Goal: Task Accomplishment & Management: Manage account settings

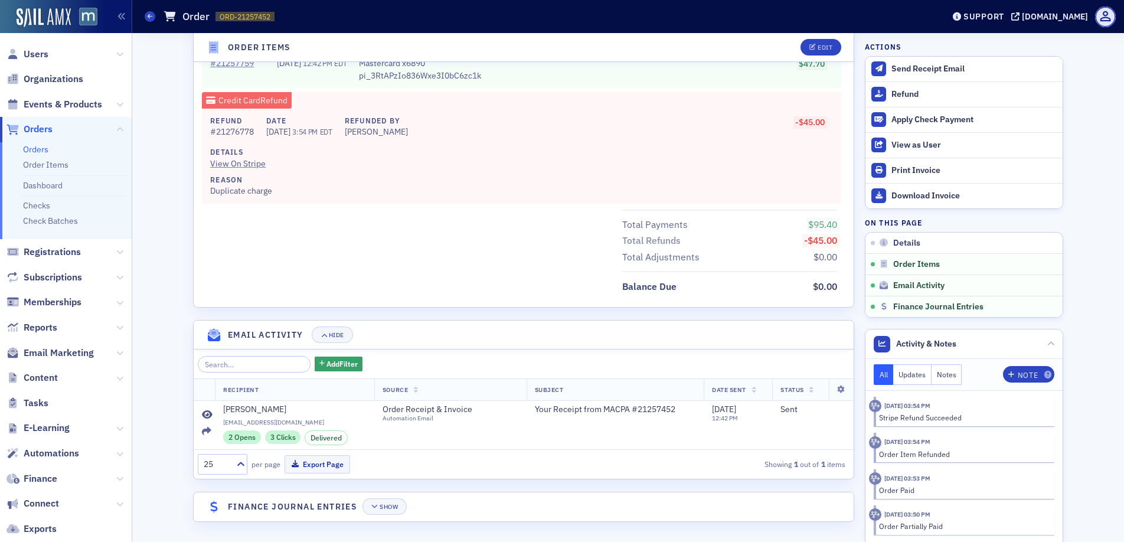
scroll to position [745, 0]
click at [894, 97] on div "Refund" at bounding box center [973, 94] width 165 height 11
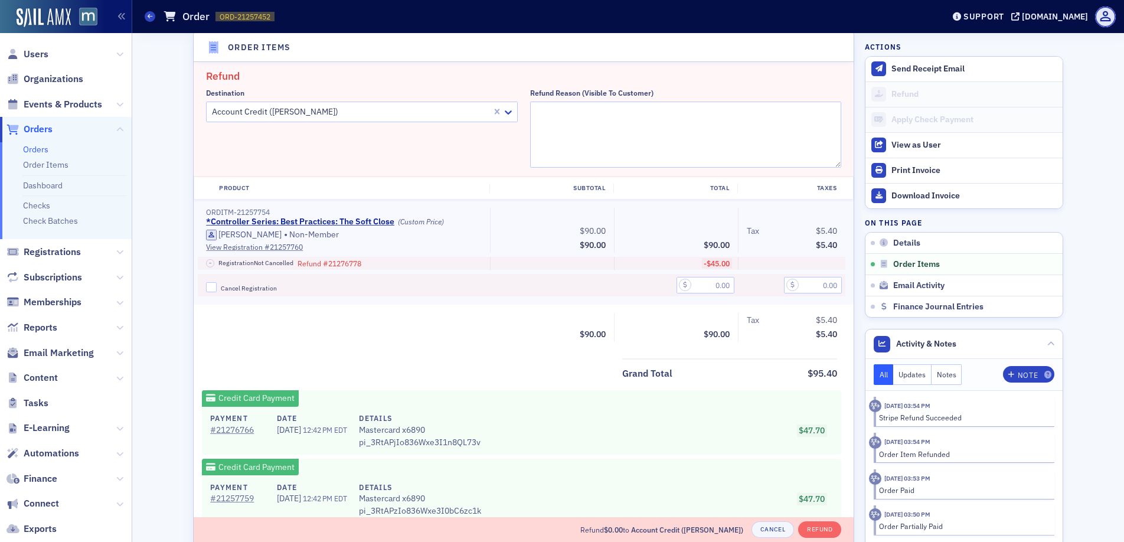
scroll to position [444, 0]
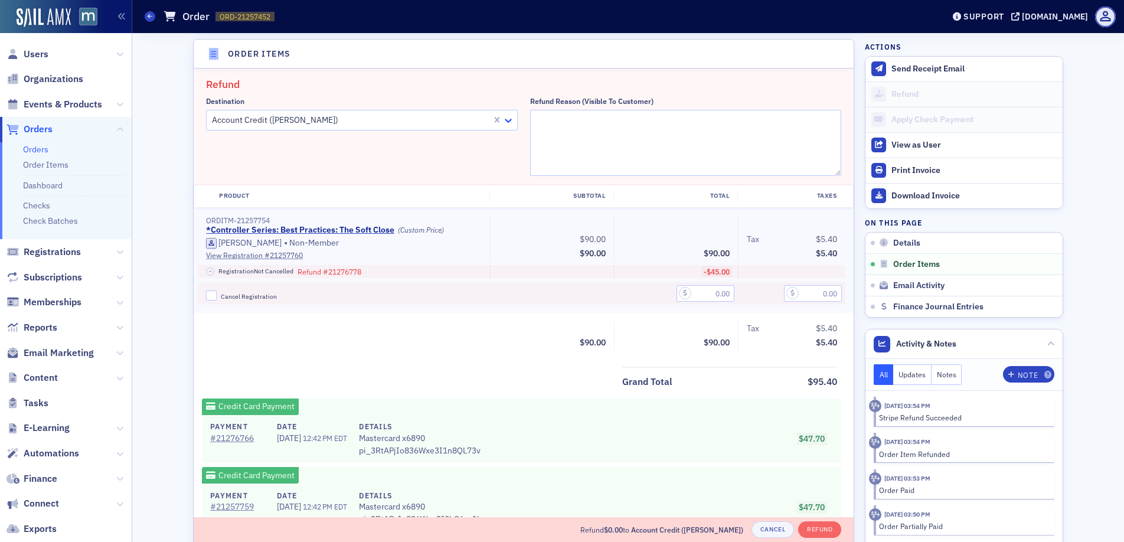
click at [502, 120] on icon at bounding box center [508, 121] width 12 height 12
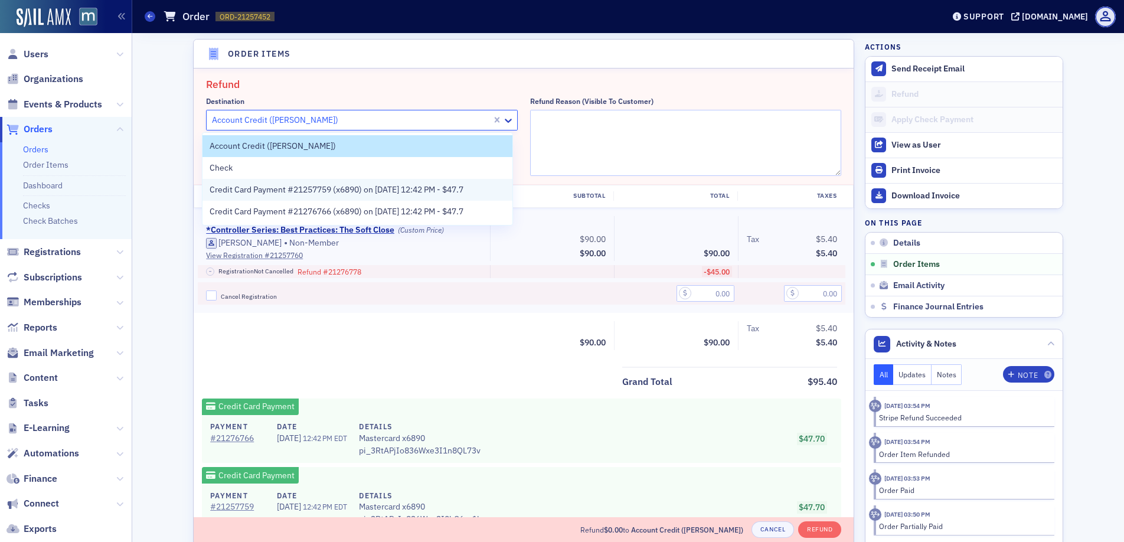
click at [308, 195] on span "Credit Card Payment #21257759 (x6890) on 8/6/2025 12:42 PM - $47.7" at bounding box center [337, 190] width 254 height 12
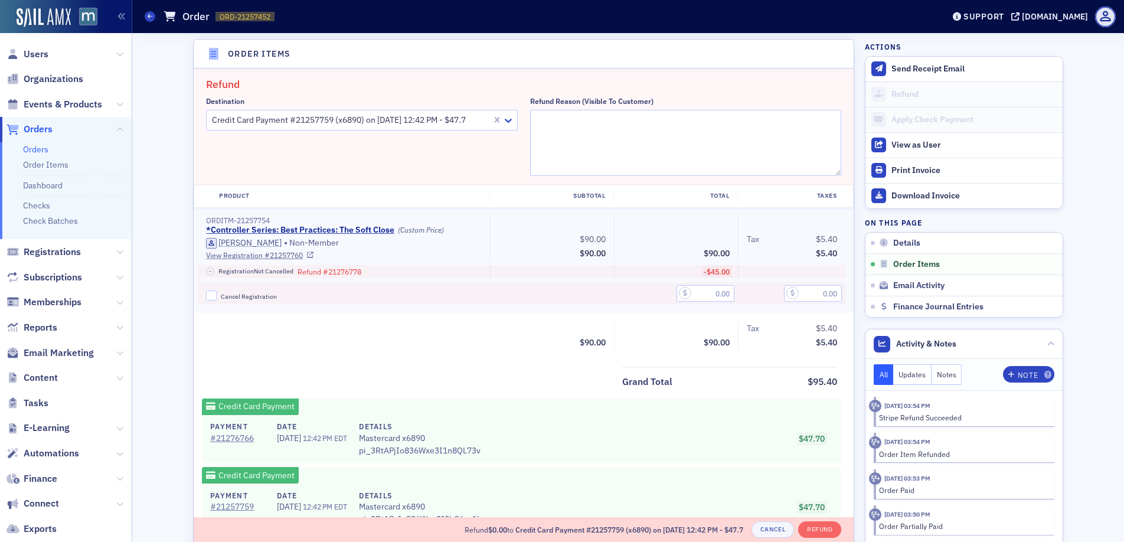
click at [505, 292] on div at bounding box center [552, 293] width 124 height 23
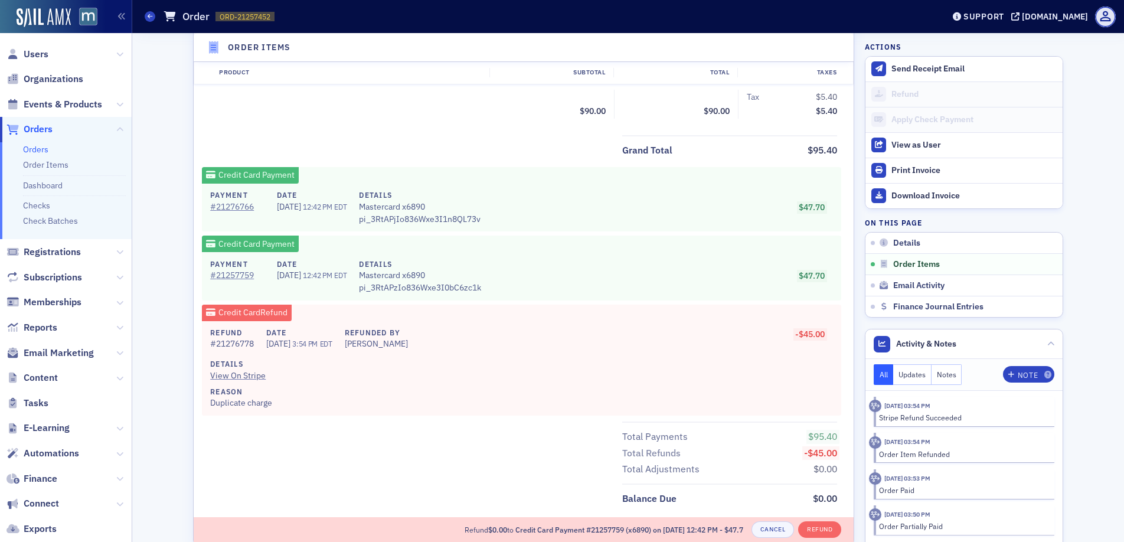
scroll to position [526, 0]
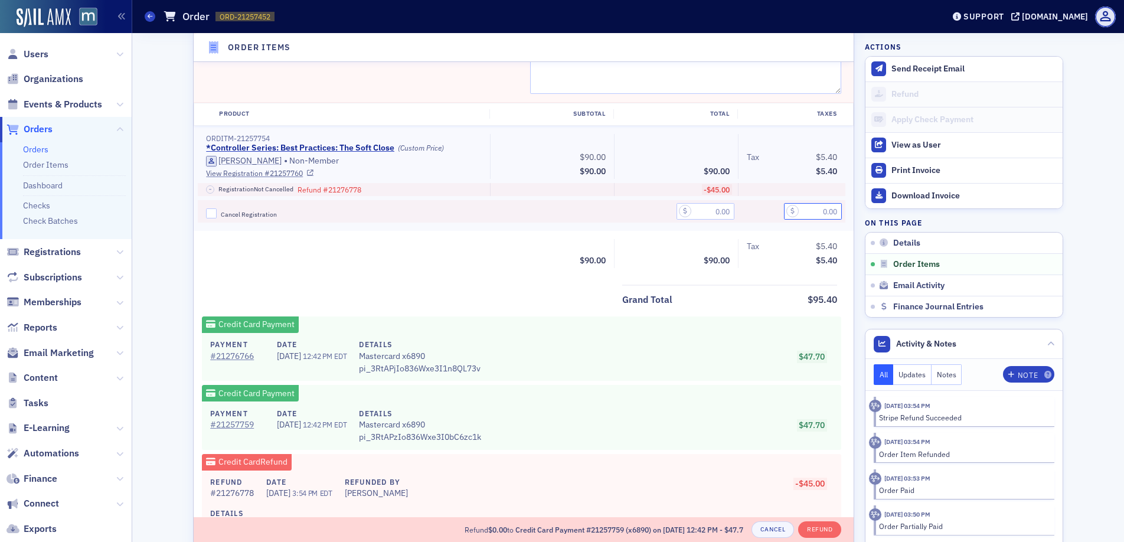
click at [816, 209] on input "text" at bounding box center [813, 211] width 58 height 17
type input "2.70"
click at [772, 267] on div "Taxes $5.40" at bounding box center [792, 261] width 90 height 15
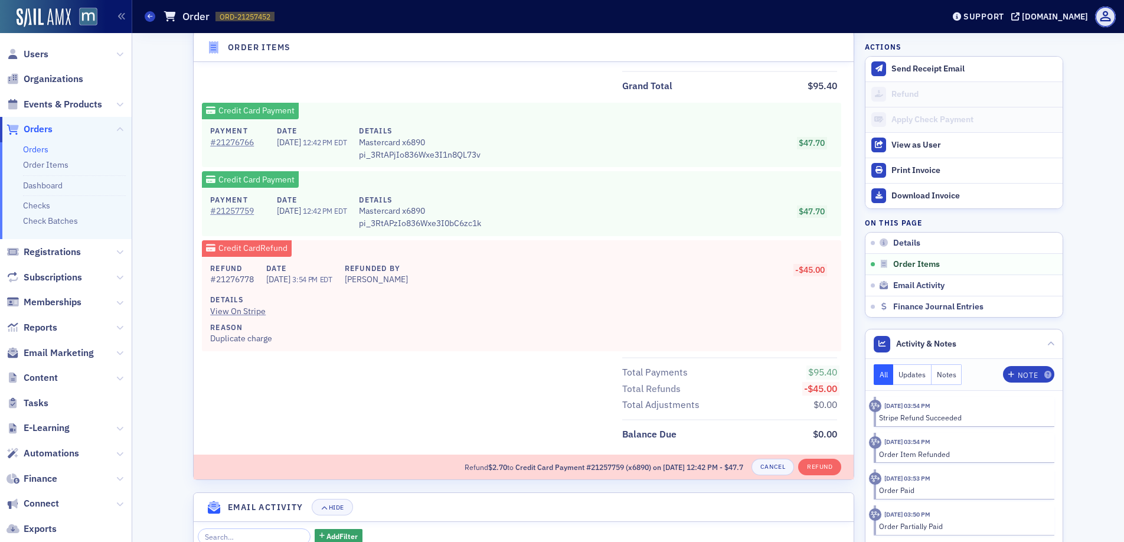
scroll to position [751, 0]
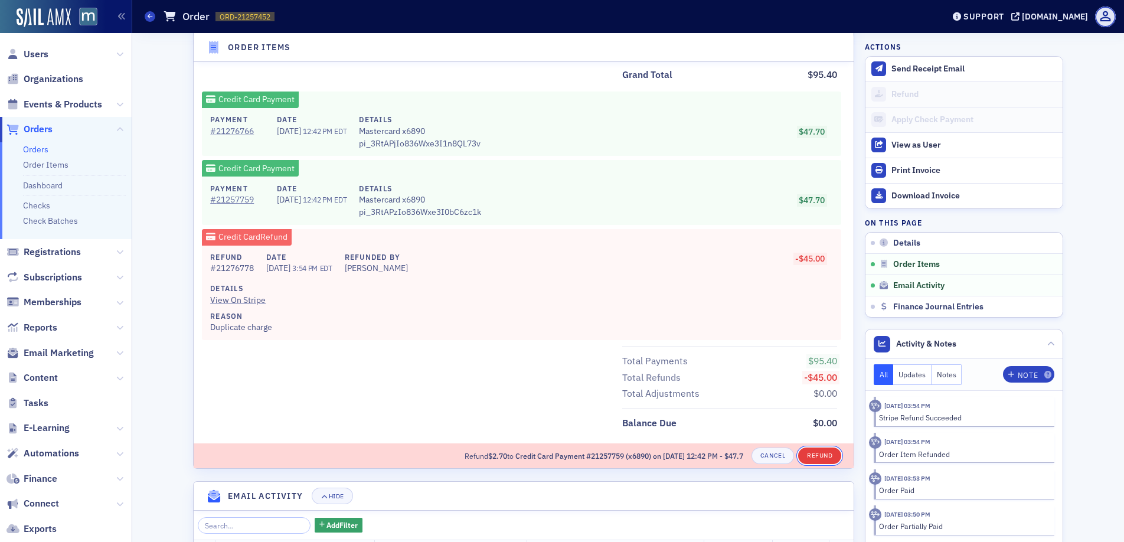
click at [827, 452] on button "Refund" at bounding box center [819, 455] width 43 height 17
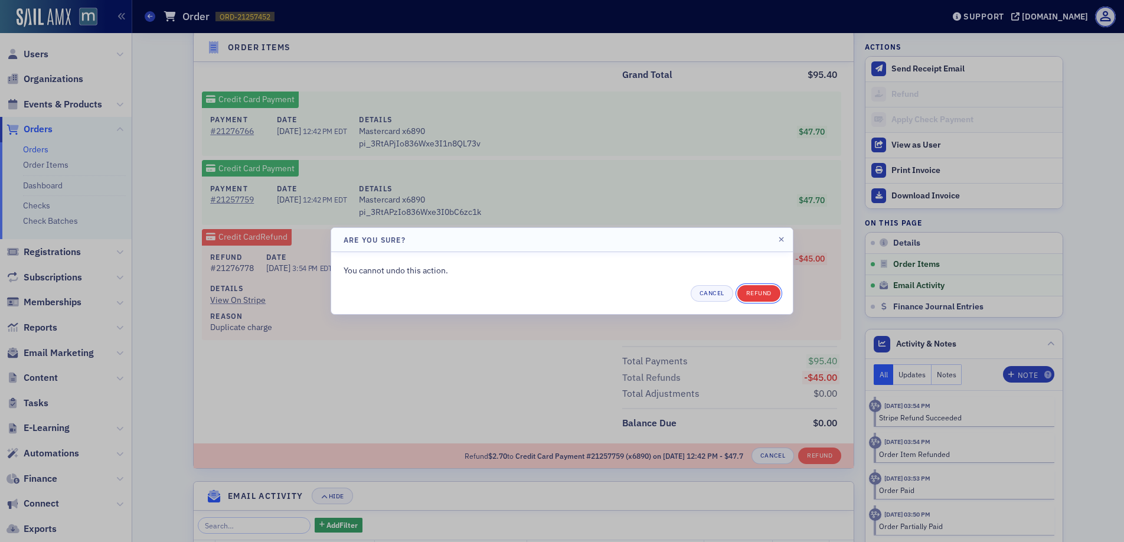
click at [762, 298] on button "Refund" at bounding box center [758, 293] width 43 height 17
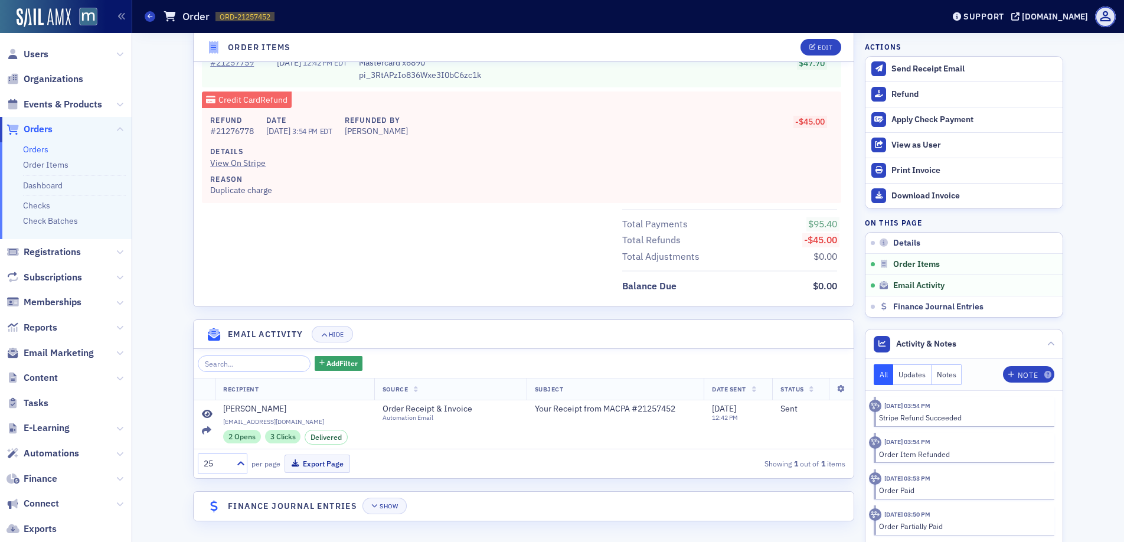
scroll to position [745, 0]
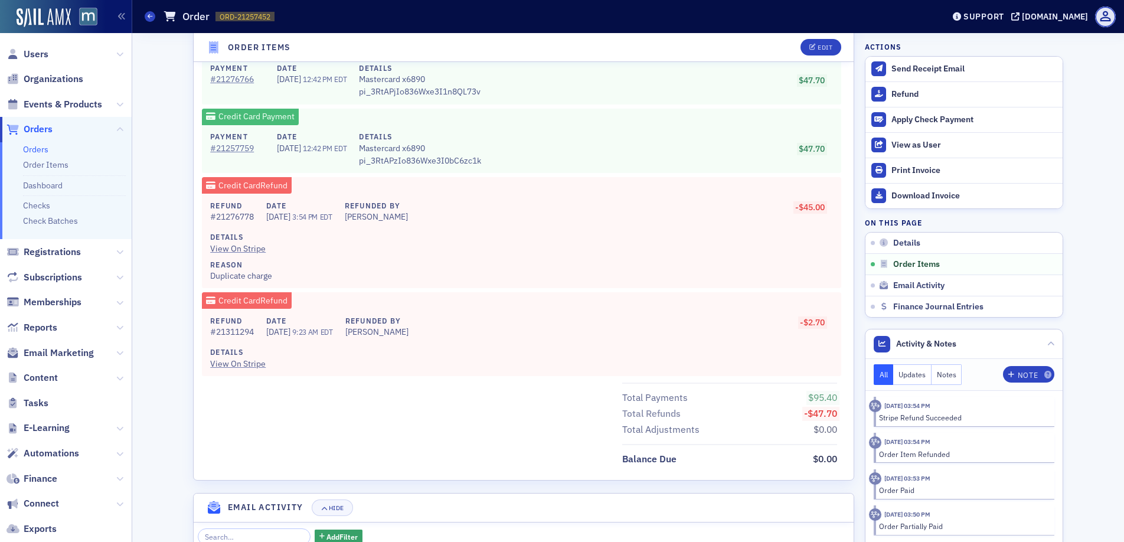
scroll to position [682, 0]
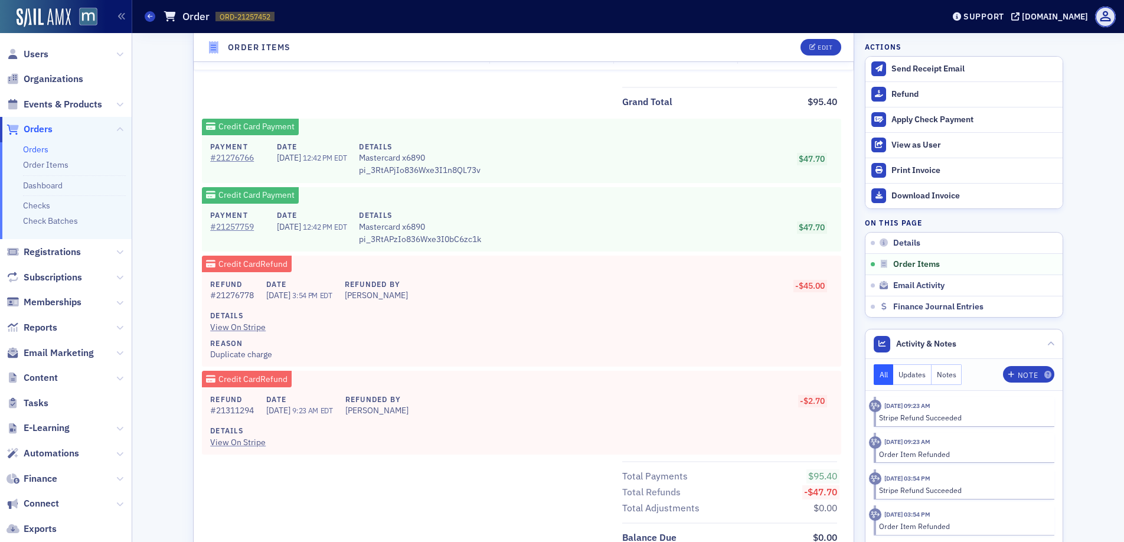
scroll to position [600, 0]
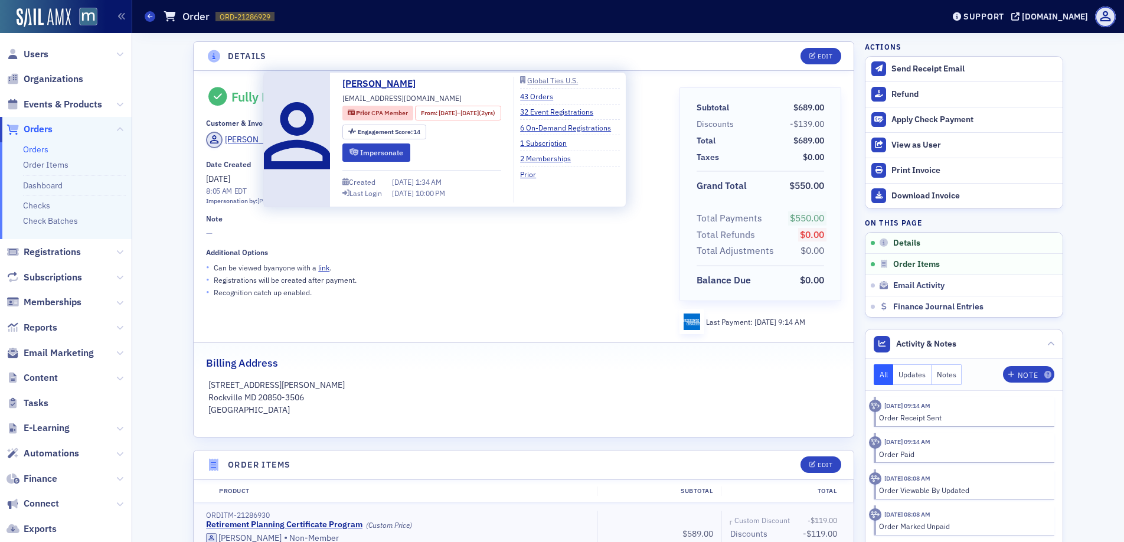
click at [393, 99] on span "[EMAIL_ADDRESS][DOMAIN_NAME]" at bounding box center [401, 98] width 119 height 11
click at [393, 99] on span "grandcanyon2000@outlook.com" at bounding box center [401, 98] width 119 height 11
copy div "grandcanyon2000@outlook.com"
